Goal: Transaction & Acquisition: Purchase product/service

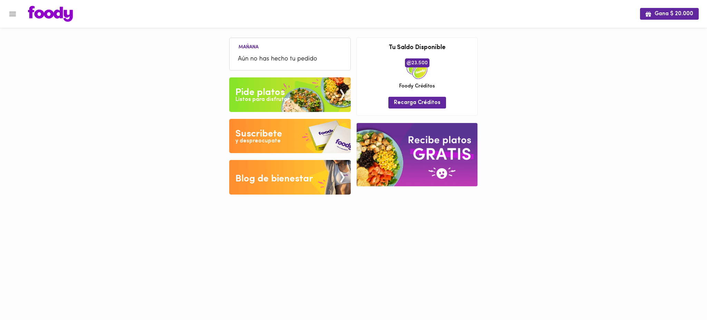
click at [12, 13] on icon "Menu" at bounding box center [12, 14] width 7 height 4
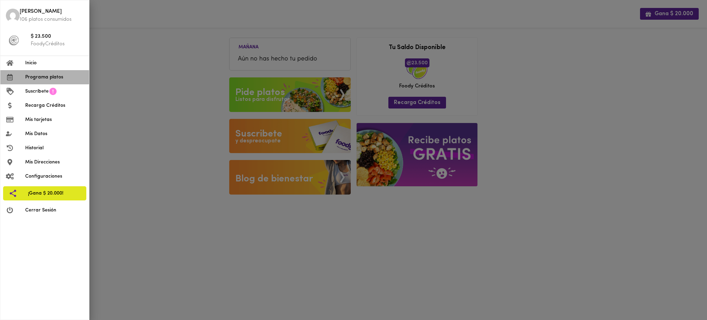
click at [45, 76] on span "Programa platos" at bounding box center [54, 77] width 58 height 7
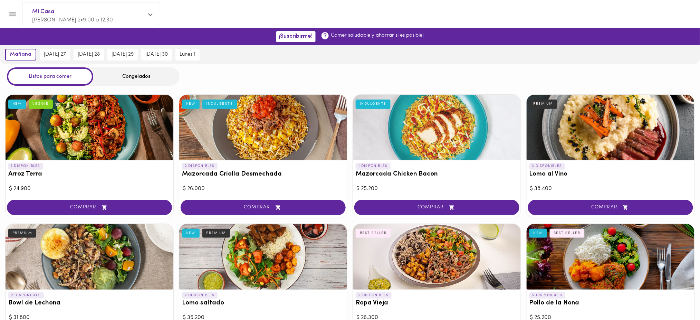
click at [132, 74] on div "Congelados" at bounding box center [136, 76] width 86 height 18
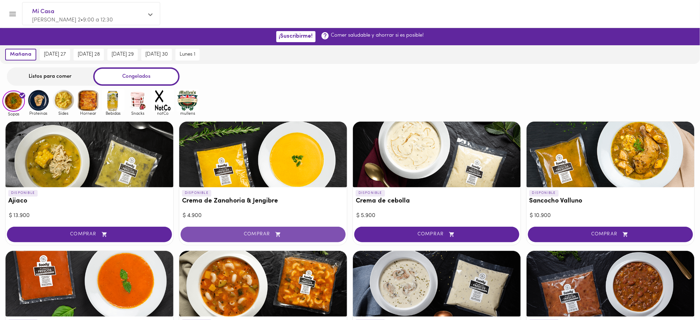
click at [262, 231] on span "COMPRAR" at bounding box center [263, 234] width 148 height 6
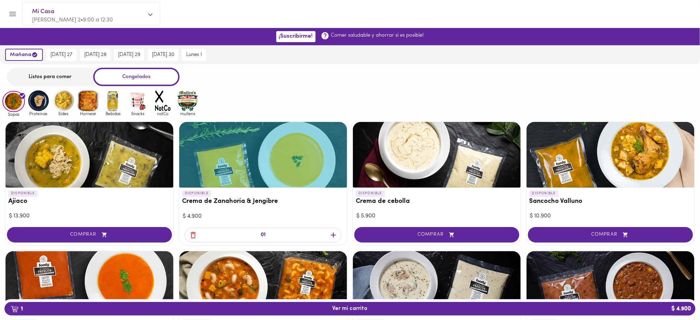
click at [332, 232] on icon "button" at bounding box center [333, 235] width 9 height 9
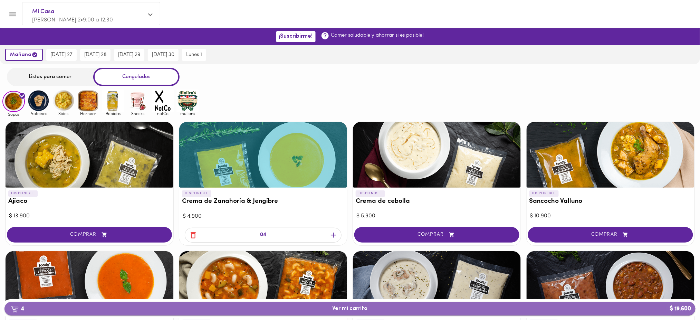
click at [343, 312] on span "4 Ver mi carrito $ 19.600" at bounding box center [349, 308] width 35 height 7
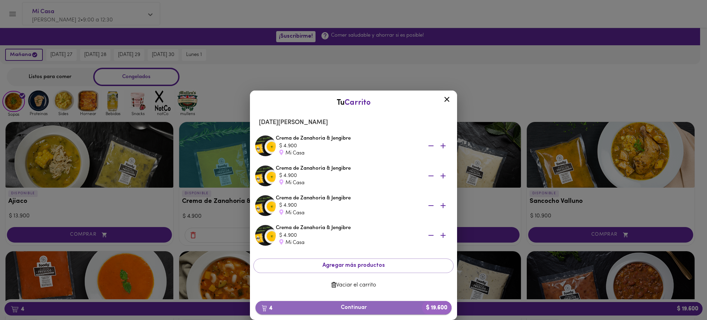
click at [354, 307] on span "4 Continuar $ 19.600" at bounding box center [353, 307] width 185 height 7
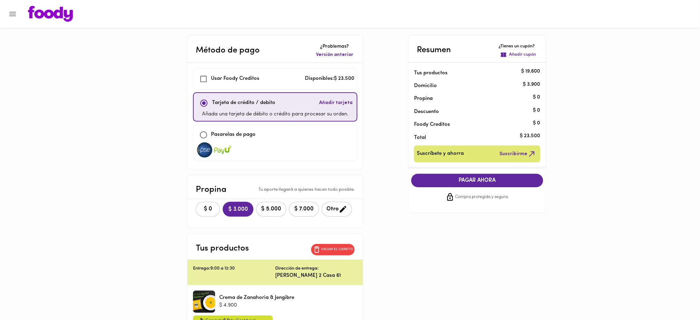
checkbox input "true"
click at [339, 55] on span "Versión anterior" at bounding box center [334, 54] width 37 height 7
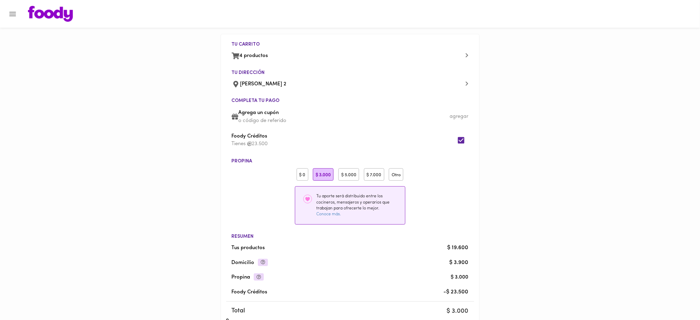
click at [300, 175] on div "$ 0" at bounding box center [303, 174] width 12 height 13
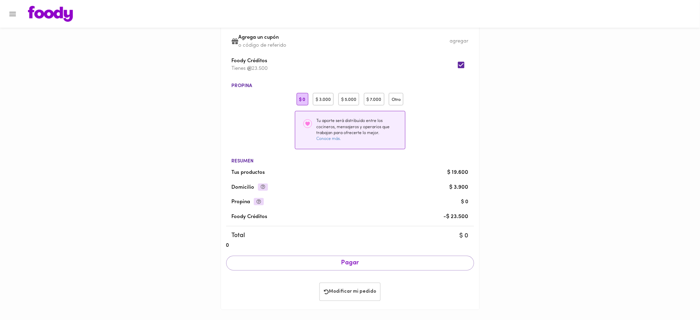
click at [454, 40] on div "agregar" at bounding box center [459, 41] width 19 height 7
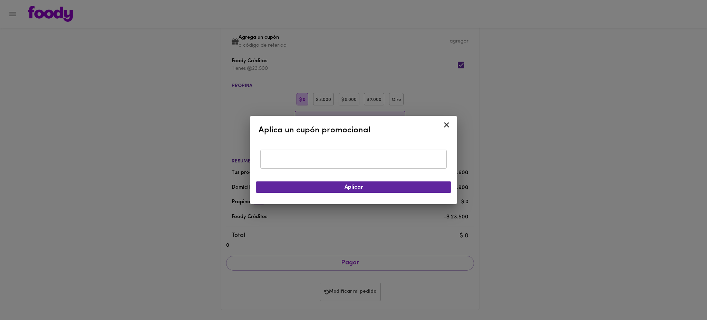
click at [344, 163] on input "text" at bounding box center [353, 158] width 186 height 19
type input "TODOSCOMEMOS"
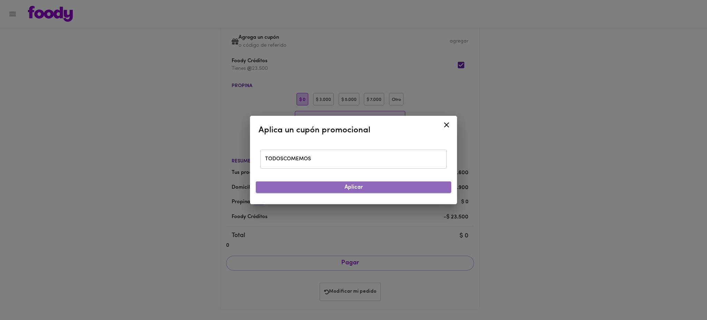
click at [346, 188] on span "Aplicar" at bounding box center [353, 187] width 184 height 7
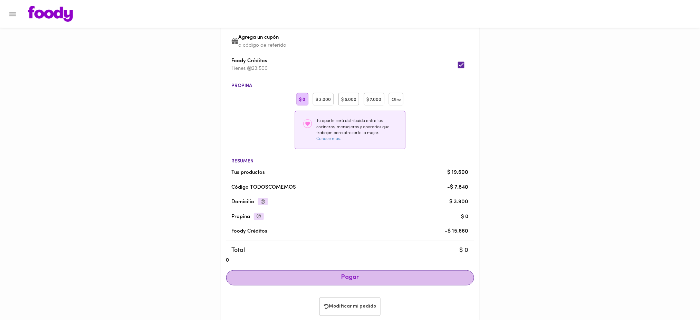
click at [351, 277] on span "Pagar" at bounding box center [350, 278] width 236 height 8
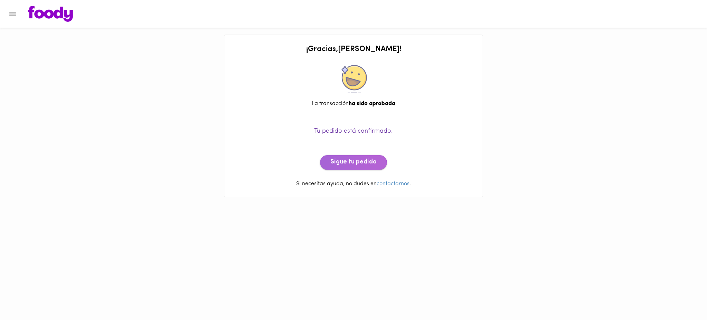
click at [349, 164] on span "Sigue tu pedido" at bounding box center [353, 162] width 46 height 8
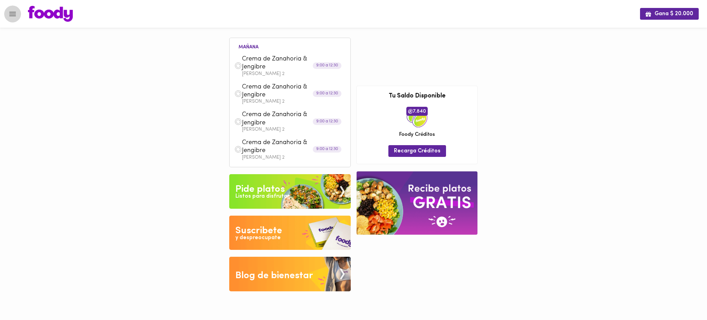
click at [9, 15] on icon "Menu" at bounding box center [12, 14] width 9 height 9
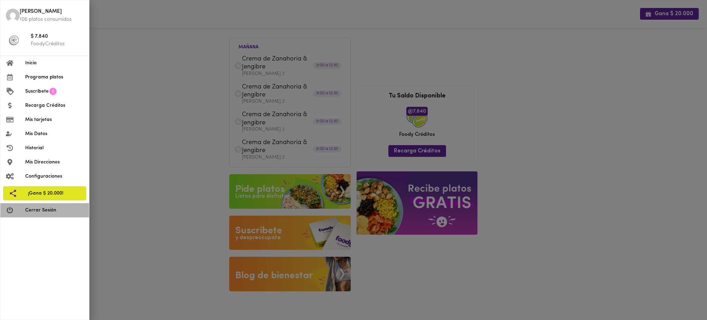
click at [63, 209] on span "Cerrar Sesión" at bounding box center [54, 209] width 58 height 7
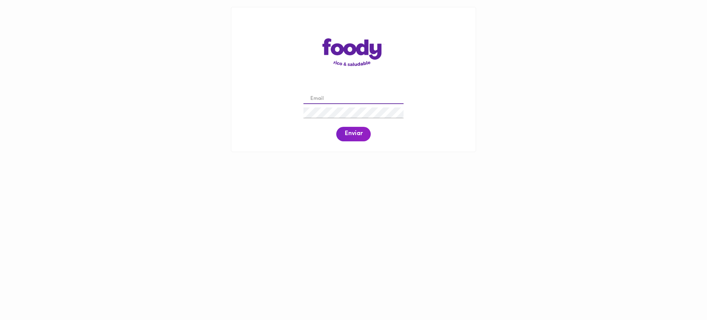
click at [352, 98] on input "email" at bounding box center [353, 99] width 100 height 11
paste input "[PERSON_NAME][EMAIL_ADDRESS][DOMAIN_NAME]"
type input "[PERSON_NAME][EMAIL_ADDRESS][DOMAIN_NAME]"
click at [350, 137] on span "Enviar" at bounding box center [354, 134] width 18 height 8
